Goal: Information Seeking & Learning: Learn about a topic

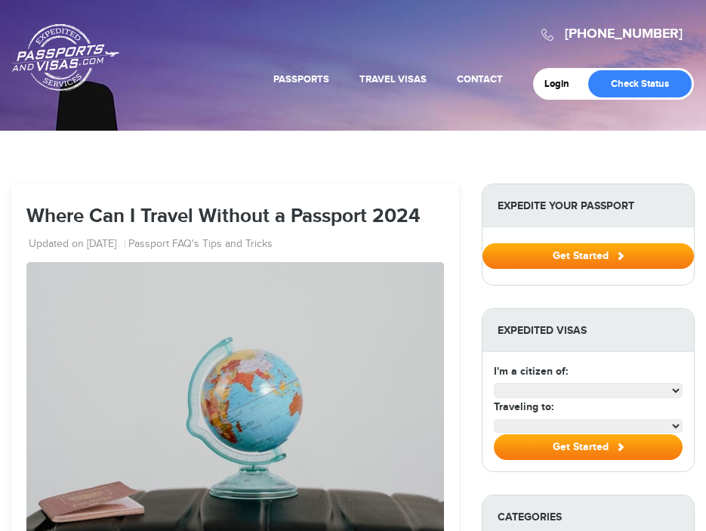
select select "**********"
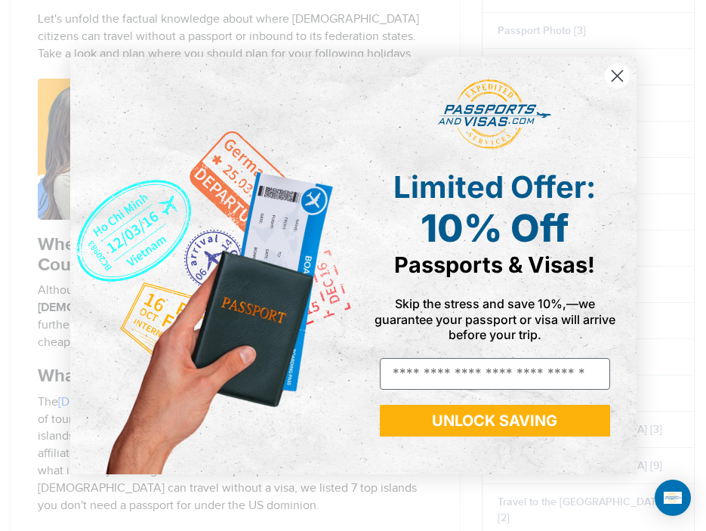
click at [624, 79] on circle "Close dialog" at bounding box center [616, 75] width 25 height 25
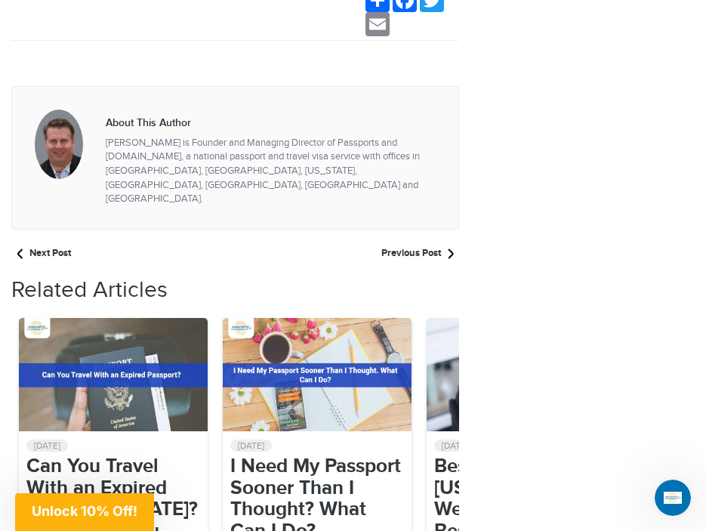
scroll to position [10663, 0]
